Goal: Check status: Check status

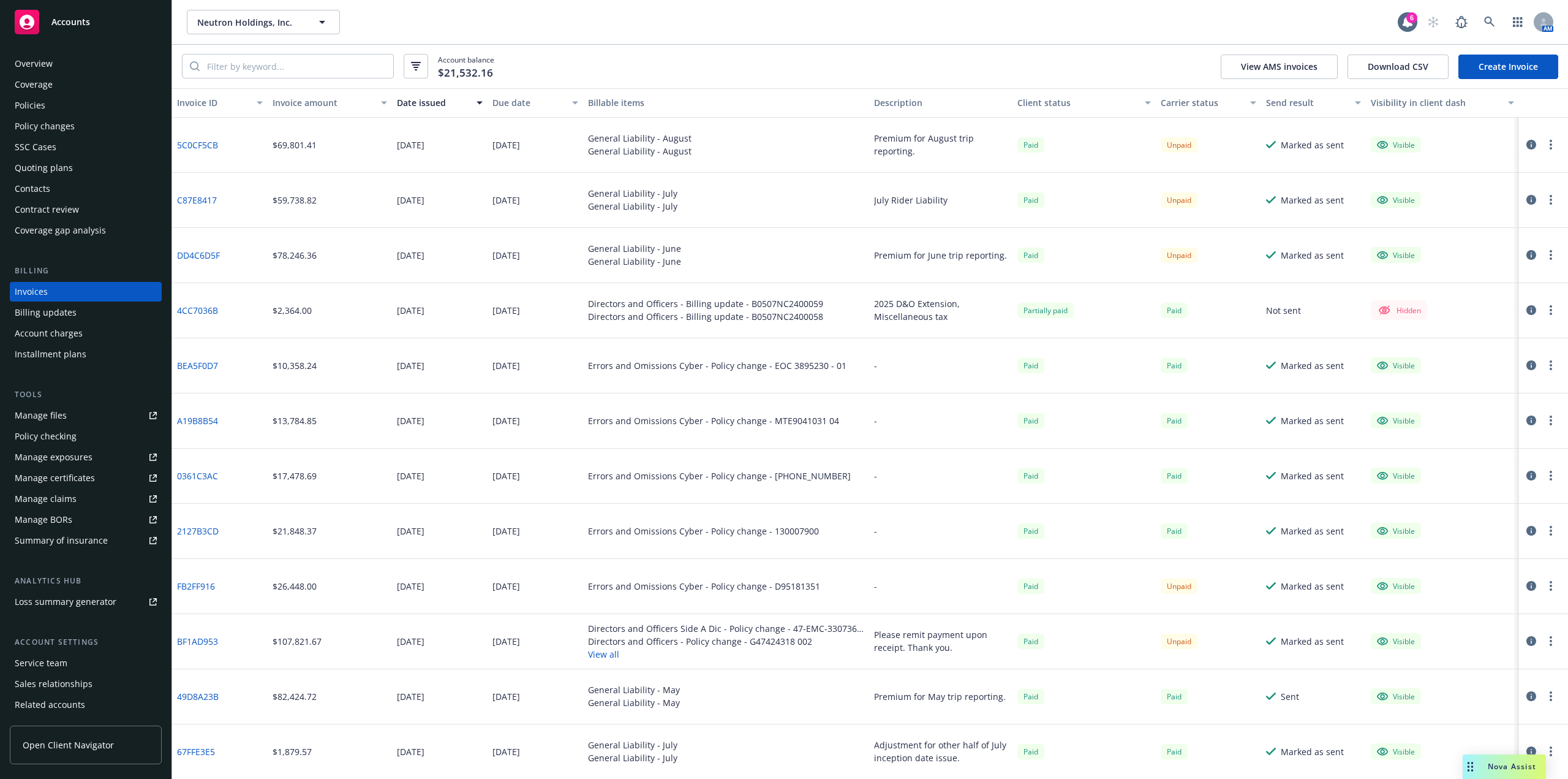
drag, startPoint x: 702, startPoint y: 69, endPoint x: 282, endPoint y: 617, distance: 690.4
click at [702, 69] on div "Account balance $21,532.16 View AMS invoices Download CSV Create Invoice" at bounding box center [870, 66] width 1396 height 43
